Goal: Obtain resource: Download file/media

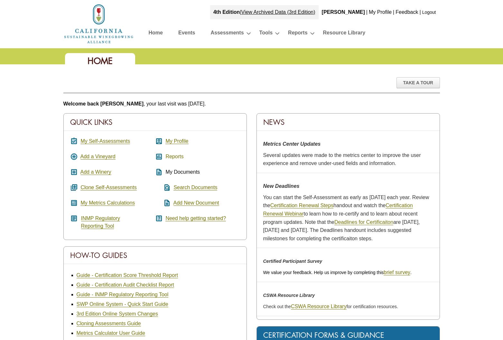
click at [171, 157] on link "Reports" at bounding box center [174, 157] width 18 height 6
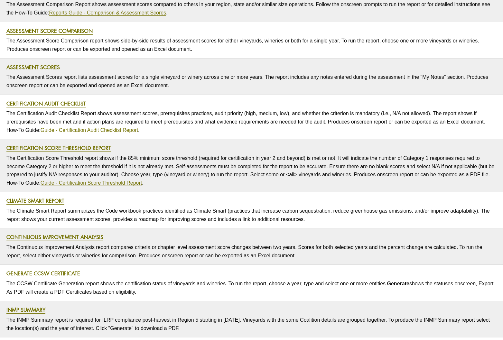
scroll to position [137, 0]
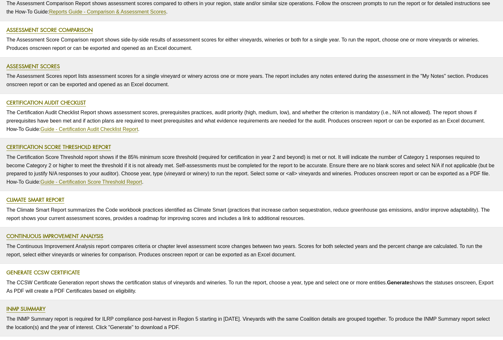
click at [77, 269] on link "Generate CCSW Certificate" at bounding box center [43, 272] width 74 height 7
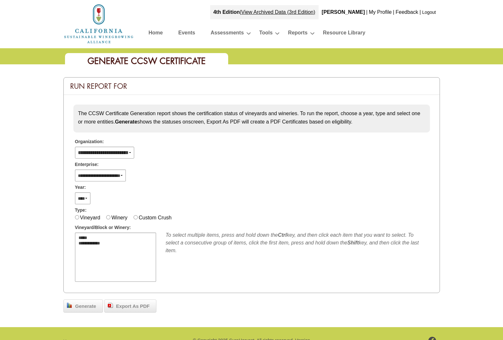
select select
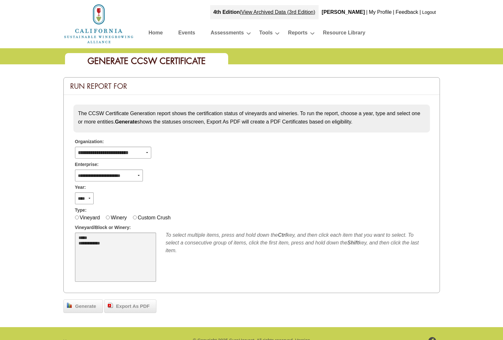
click at [112, 254] on select "**********" at bounding box center [115, 257] width 81 height 49
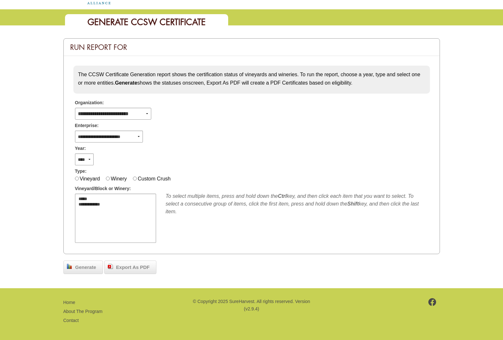
scroll to position [39, 0]
click at [83, 264] on span "Generate" at bounding box center [85, 267] width 27 height 7
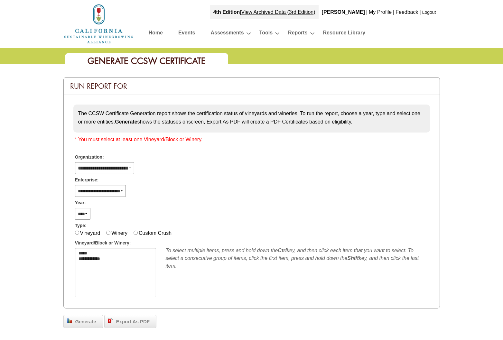
select select
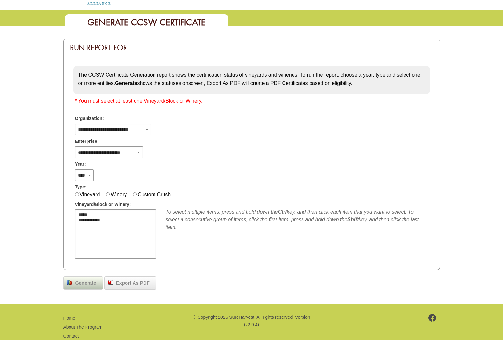
click at [82, 281] on span "Generate" at bounding box center [85, 283] width 27 height 7
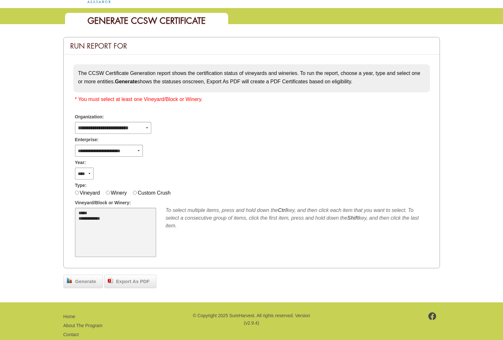
scroll to position [43, 0]
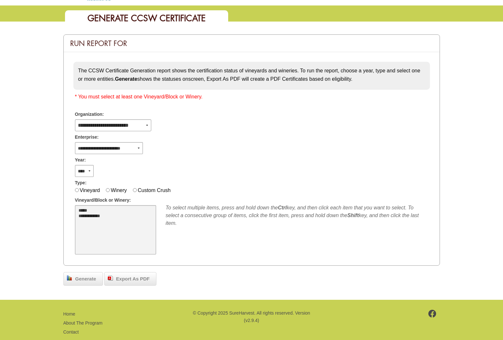
select select "****"
click at [100, 218] on option "**********" at bounding box center [114, 216] width 73 height 5
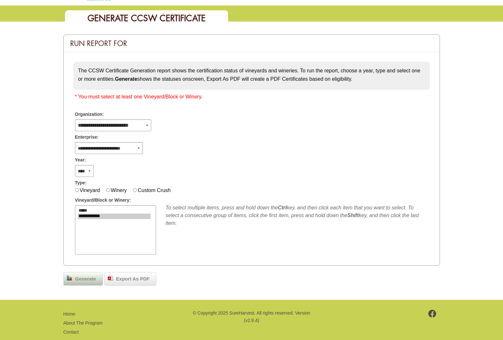
click at [95, 279] on span "Generate" at bounding box center [85, 278] width 27 height 7
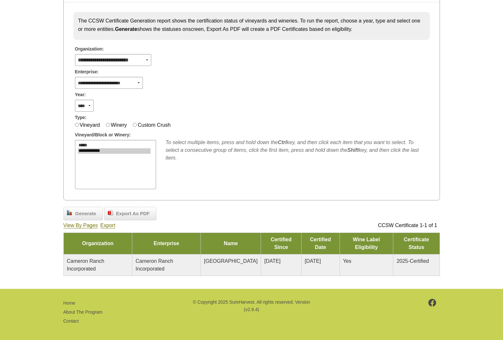
scroll to position [93, 0]
click at [110, 223] on link "Export" at bounding box center [107, 226] width 15 height 6
click at [131, 211] on span "Export As PDF" at bounding box center [133, 213] width 40 height 7
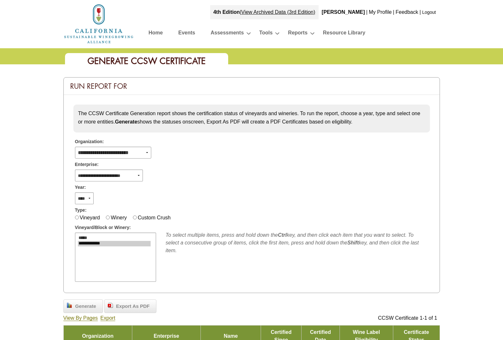
scroll to position [0, 0]
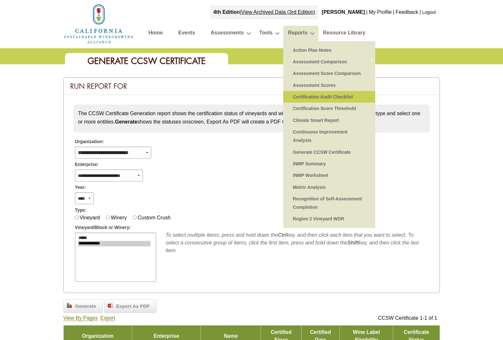
click at [311, 96] on link "Certification Audit Checklist" at bounding box center [329, 97] width 79 height 12
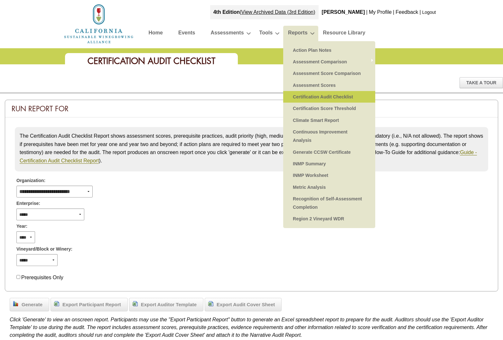
click at [314, 95] on link "Certification Audit Checklist" at bounding box center [329, 97] width 79 height 12
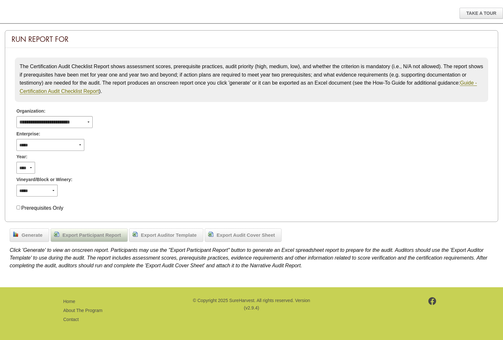
scroll to position [69, 0]
click at [98, 235] on span "Export Participant Report" at bounding box center [91, 235] width 65 height 7
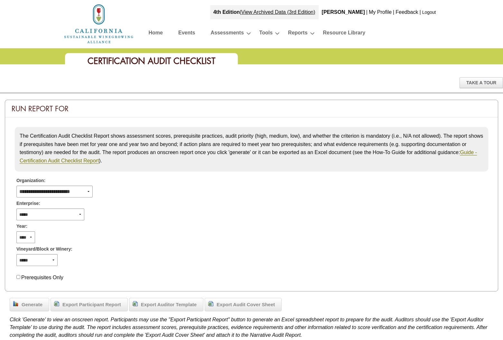
scroll to position [0, 0]
click at [156, 33] on link "Home" at bounding box center [156, 33] width 14 height 11
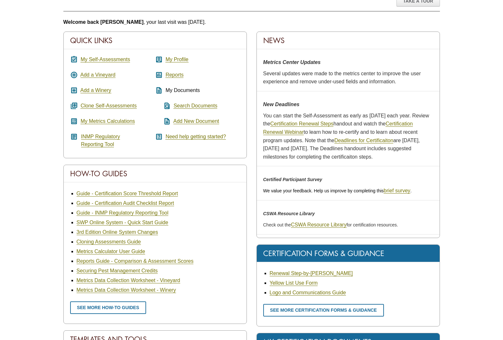
scroll to position [82, 0]
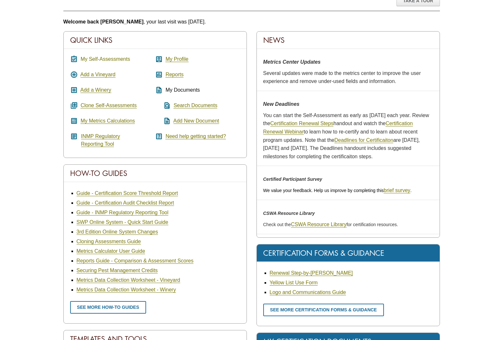
click at [102, 58] on link "My Self-Assessments" at bounding box center [105, 59] width 50 height 6
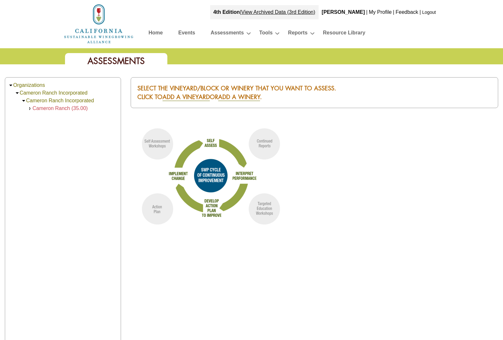
click at [156, 33] on link "Home" at bounding box center [156, 33] width 14 height 11
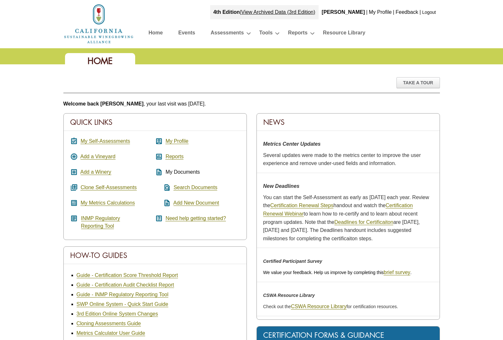
click at [153, 32] on link "Home" at bounding box center [156, 33] width 14 height 11
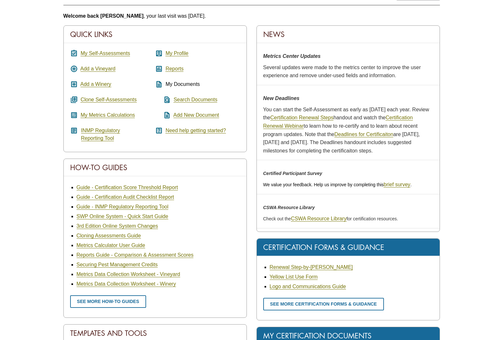
scroll to position [89, 0]
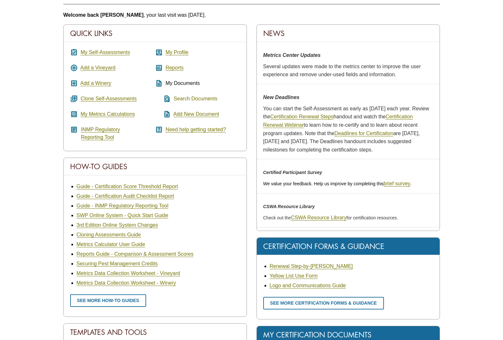
click at [187, 98] on link "Search Documents" at bounding box center [195, 99] width 44 height 6
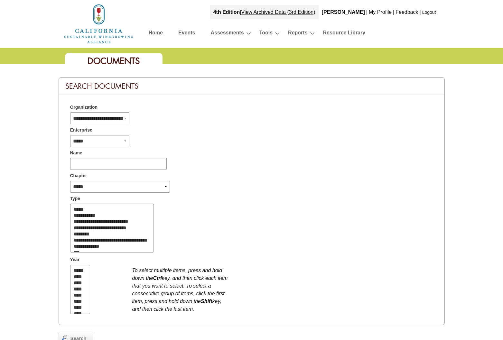
select select
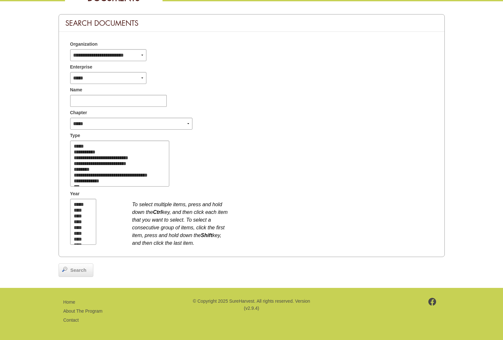
scroll to position [63, 0]
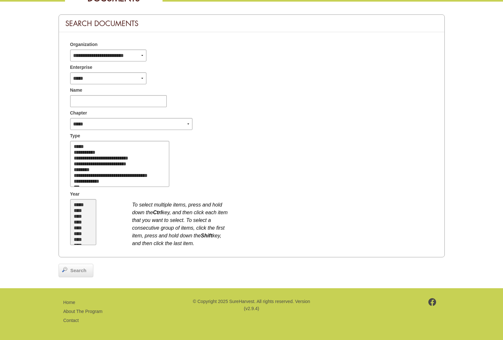
drag, startPoint x: 78, startPoint y: 208, endPoint x: 81, endPoint y: 209, distance: 3.6
click at [78, 209] on option "****" at bounding box center [82, 211] width 18 height 6
select select "**"
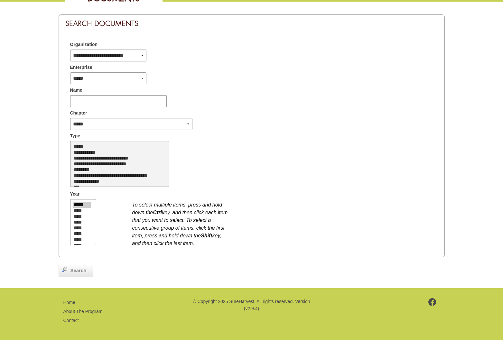
select select "**"
click at [95, 157] on option "**********" at bounding box center [118, 158] width 91 height 6
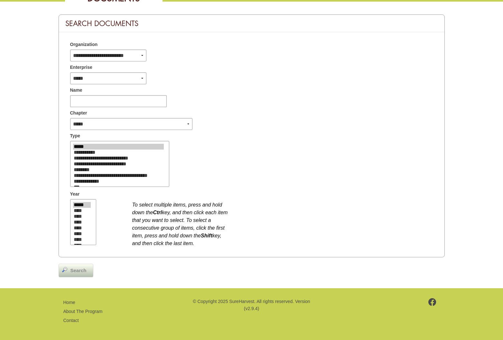
click at [75, 267] on span "Search" at bounding box center [78, 270] width 23 height 7
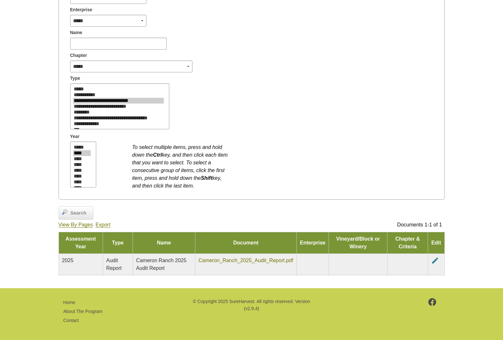
scroll to position [121, 1]
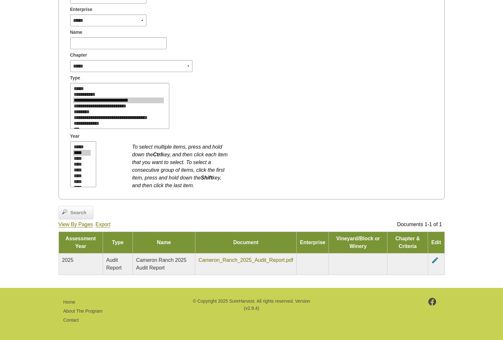
click at [243, 259] on link "Cameron_Ranch_2025_Audit_Report.pdf" at bounding box center [246, 260] width 95 height 6
